Goal: Task Accomplishment & Management: Complete application form

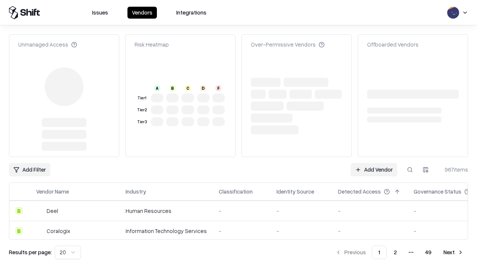
click at [373, 163] on link "Add Vendor" at bounding box center [373, 169] width 47 height 13
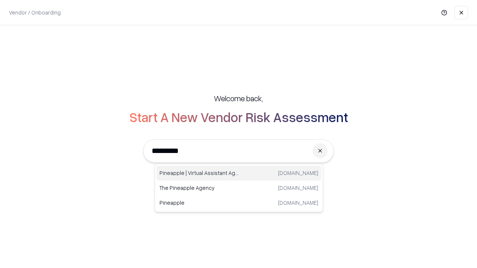
click at [239, 173] on div "Pineapple | Virtual Assistant Agency [DOMAIN_NAME]" at bounding box center [238, 173] width 165 height 15
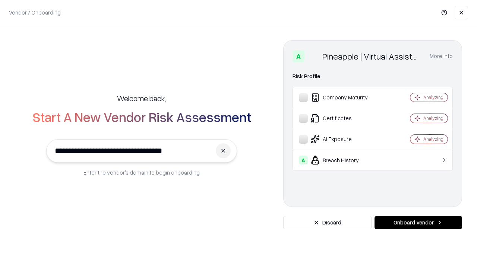
type input "**********"
click at [418, 223] on button "Onboard Vendor" at bounding box center [417, 222] width 87 height 13
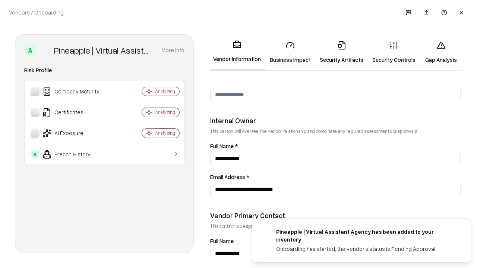
scroll to position [386, 0]
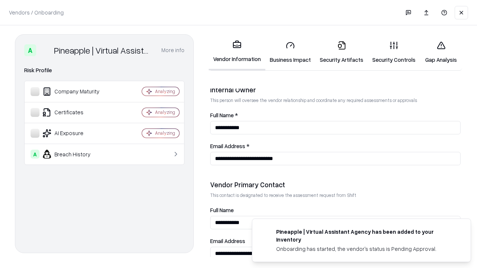
click at [290, 52] on link "Business Impact" at bounding box center [290, 52] width 50 height 35
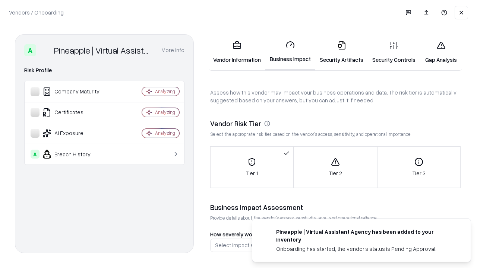
click at [440, 52] on link "Gap Analysis" at bounding box center [441, 52] width 42 height 35
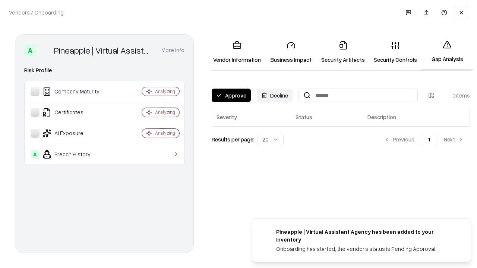
click at [231, 95] on button "Approve" at bounding box center [230, 95] width 39 height 13
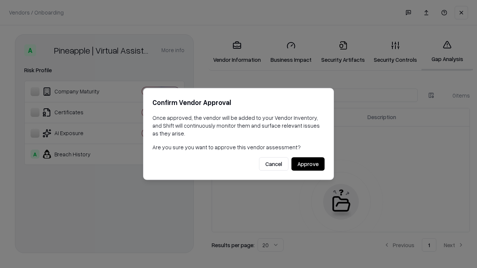
click at [308, 164] on button "Approve" at bounding box center [307, 163] width 33 height 13
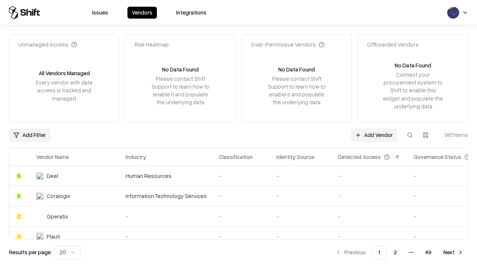
type input "**********"
click at [373, 135] on link "Add Vendor" at bounding box center [373, 134] width 47 height 13
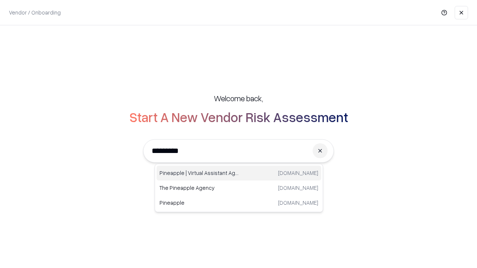
click at [239, 173] on div "Pineapple | Virtual Assistant Agency [DOMAIN_NAME]" at bounding box center [238, 173] width 165 height 15
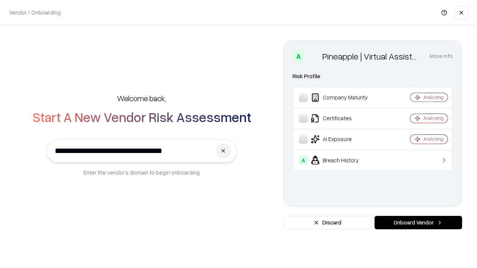
type input "**********"
click at [418, 223] on button "Onboard Vendor" at bounding box center [417, 222] width 87 height 13
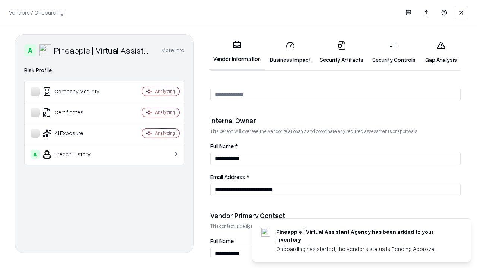
scroll to position [386, 0]
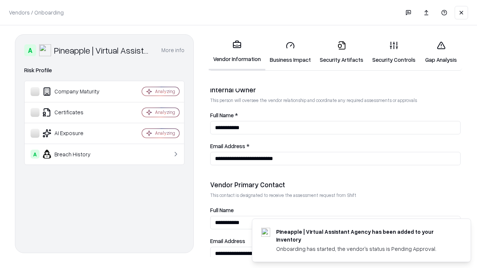
click at [440, 52] on link "Gap Analysis" at bounding box center [441, 52] width 42 height 35
